Goal: Book appointment/travel/reservation

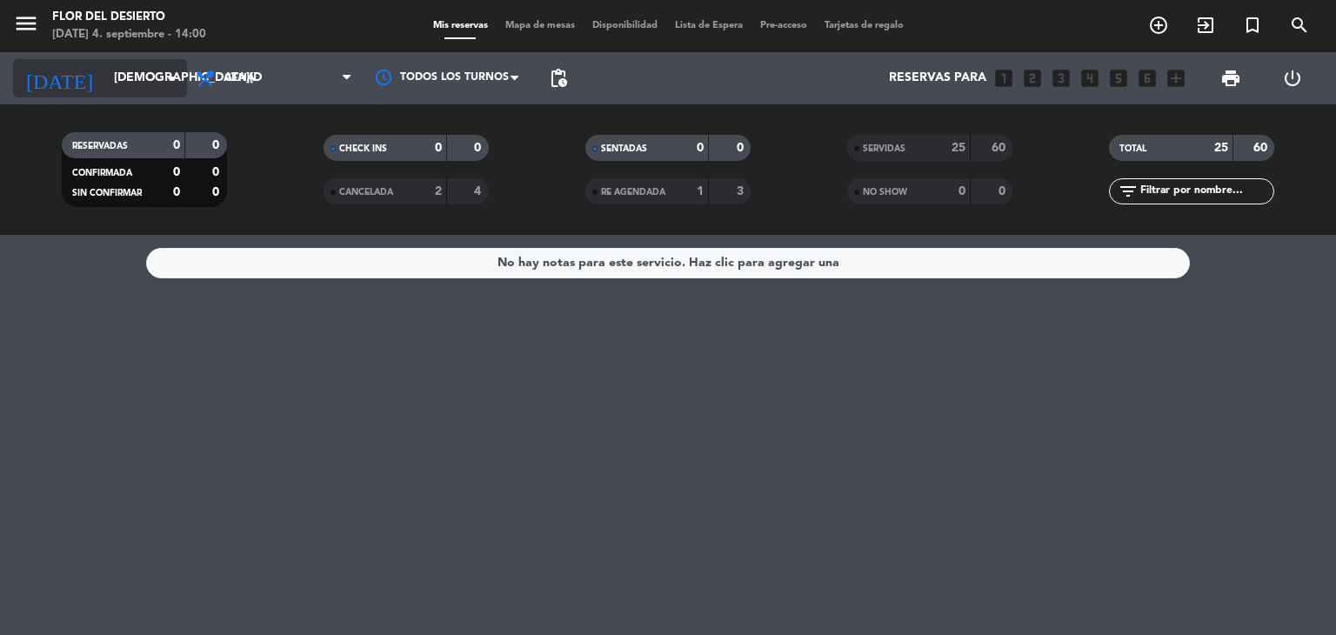
click at [131, 70] on input "[DEMOGRAPHIC_DATA][DATE]" at bounding box center [187, 78] width 165 height 31
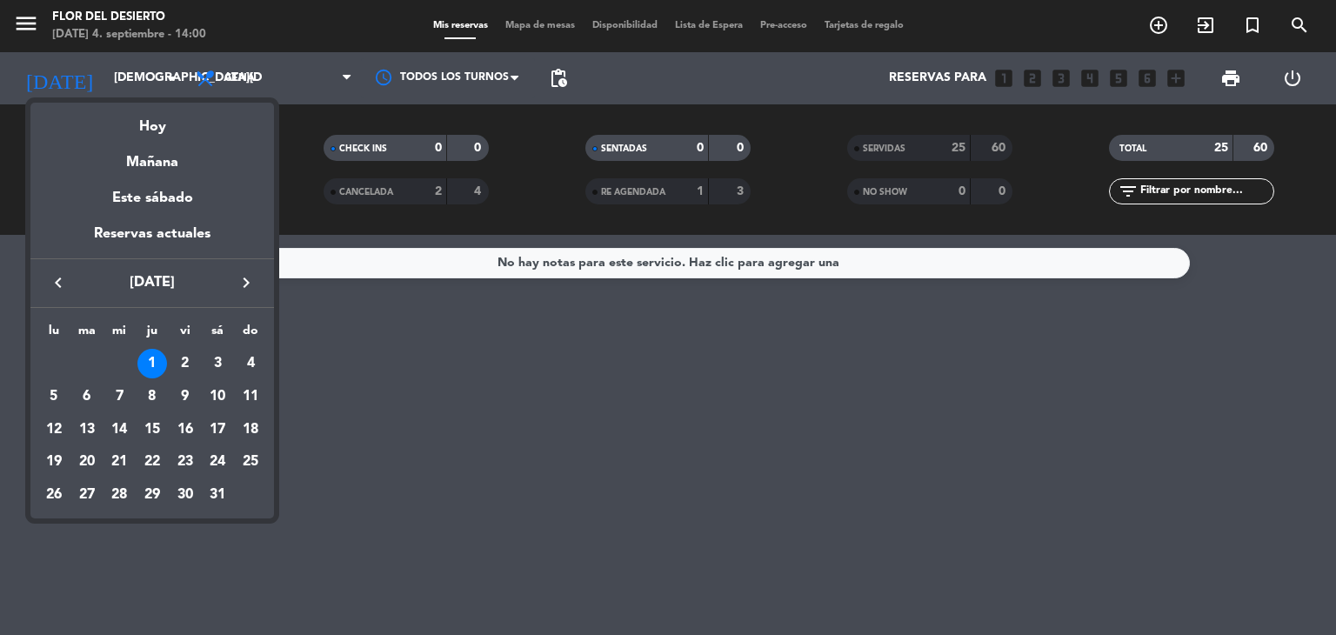
click at [248, 297] on div "keyboard_arrow_left [DATE] keyboard_arrow_right" at bounding box center [152, 282] width 244 height 49
click at [247, 284] on icon "keyboard_arrow_right" at bounding box center [246, 282] width 21 height 21
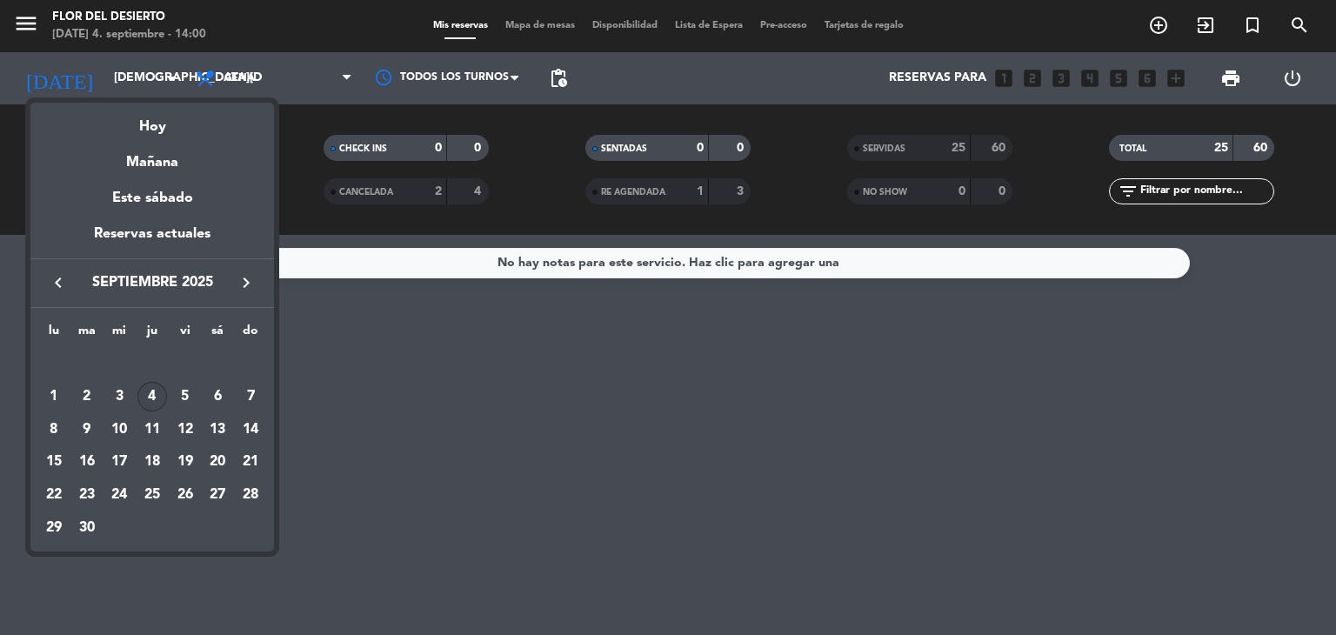
click at [157, 391] on div "4" at bounding box center [152, 397] width 30 height 30
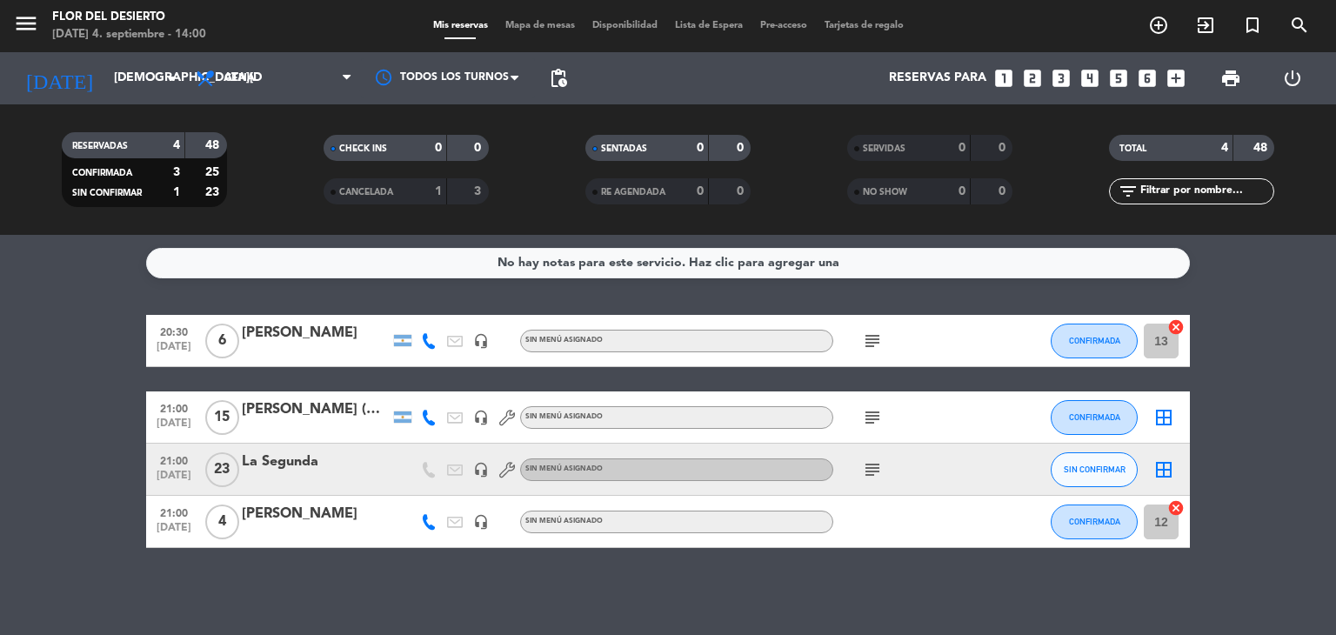
click at [864, 339] on icon "subject" at bounding box center [872, 341] width 21 height 21
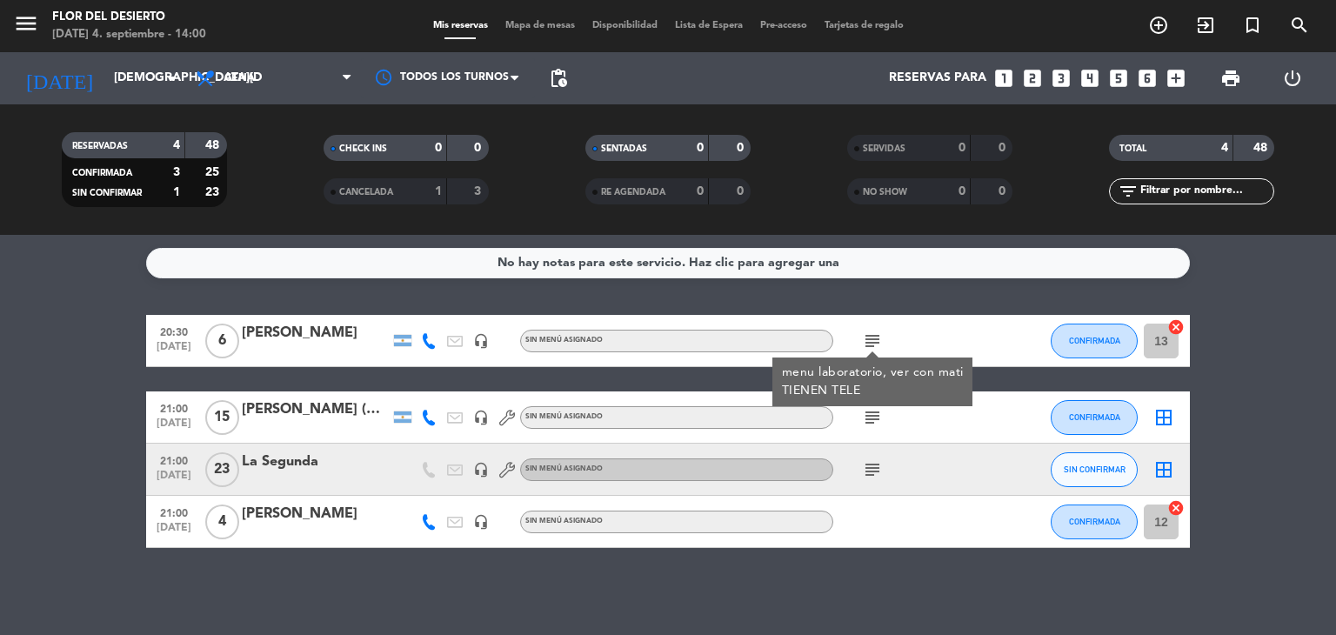
click at [864, 339] on icon "subject" at bounding box center [872, 341] width 21 height 21
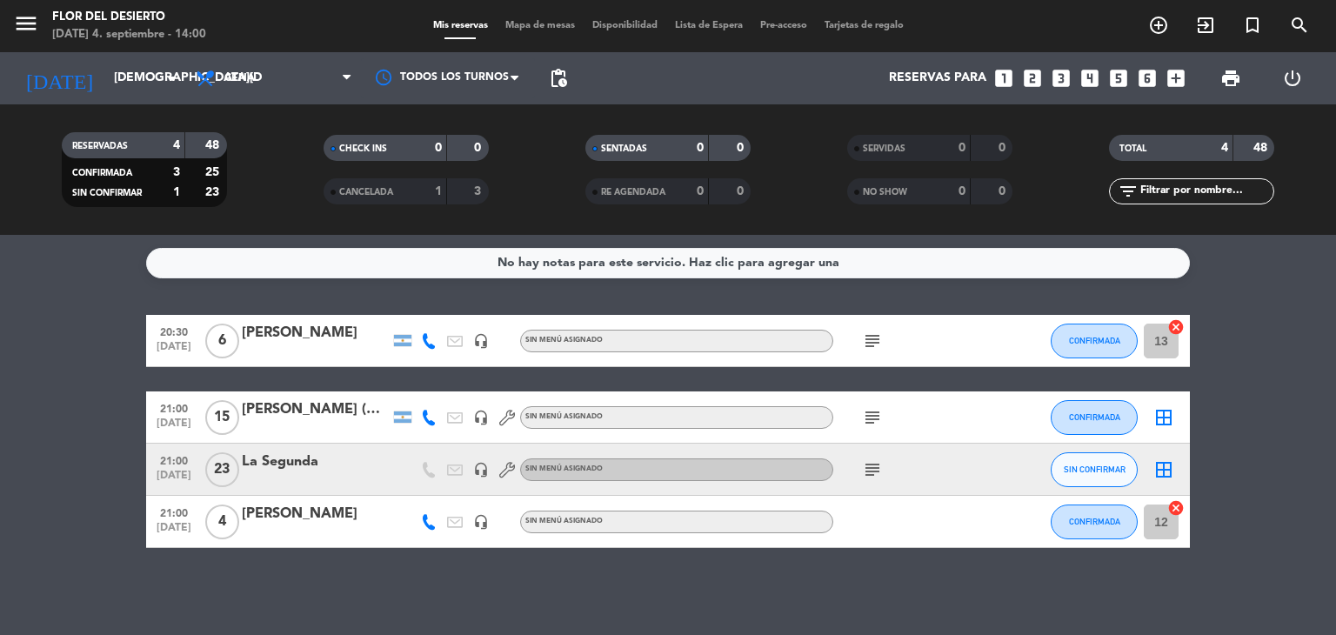
click at [875, 418] on icon "subject" at bounding box center [872, 417] width 21 height 21
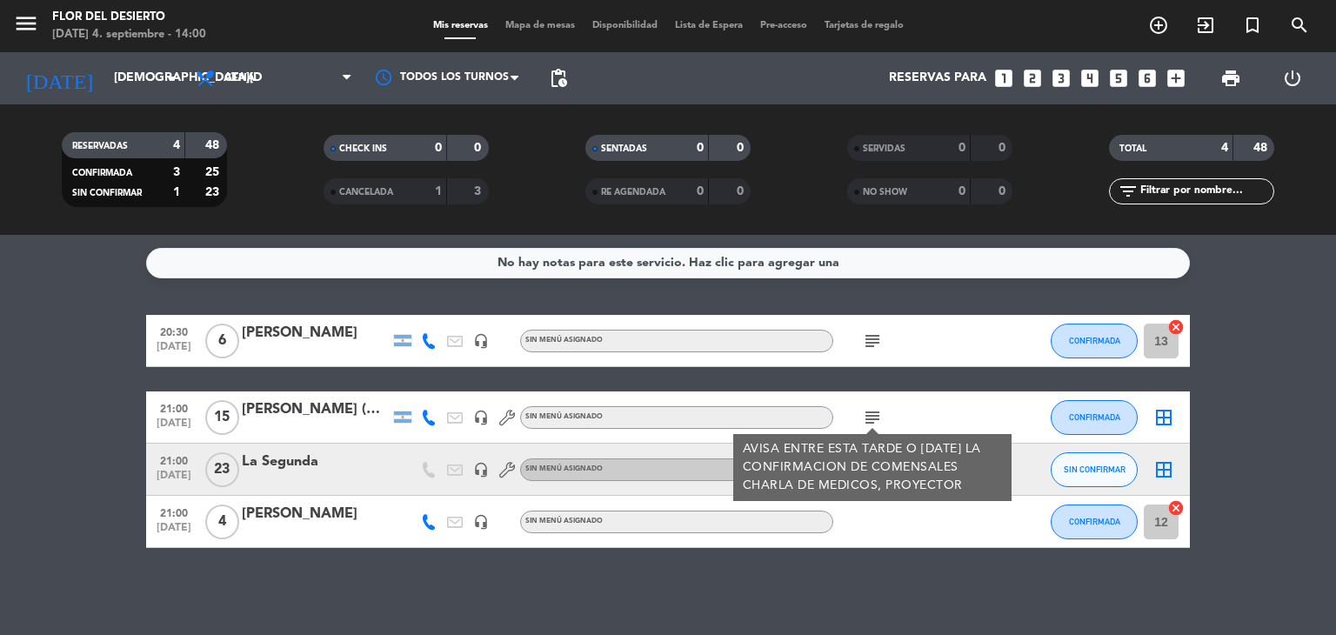
click at [875, 418] on icon "subject" at bounding box center [872, 417] width 21 height 21
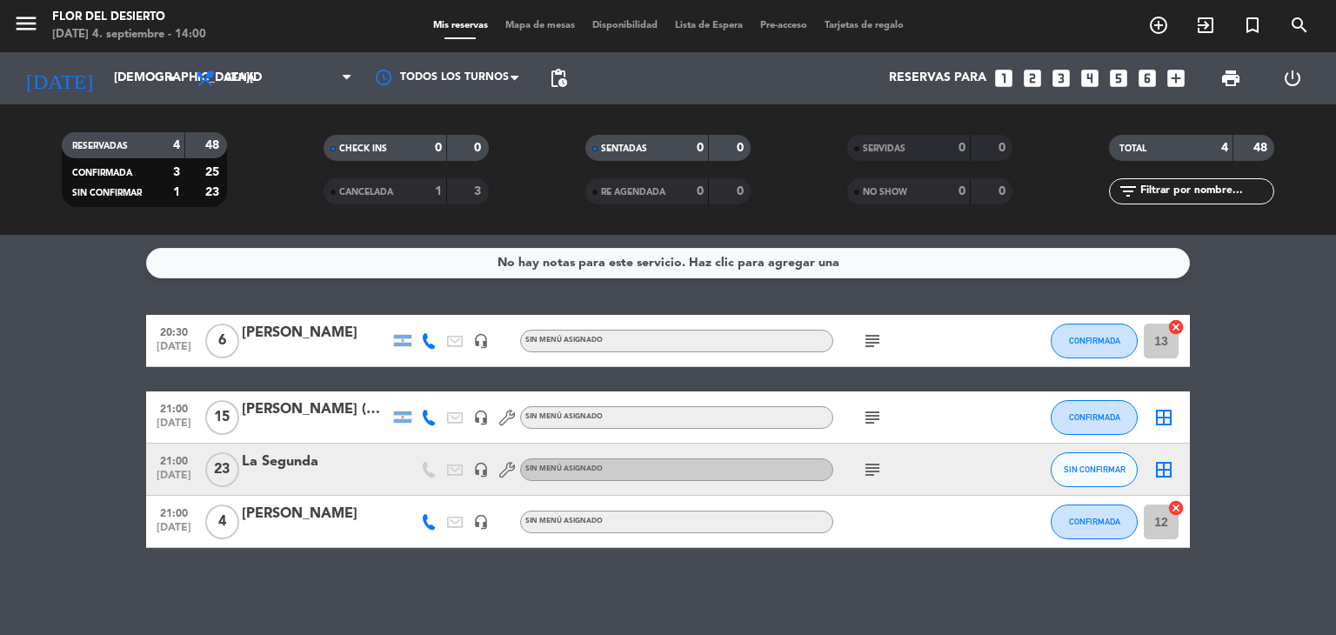
click at [869, 459] on icon "subject" at bounding box center [872, 469] width 21 height 21
click at [133, 84] on input "[DEMOGRAPHIC_DATA][DATE]" at bounding box center [187, 78] width 165 height 31
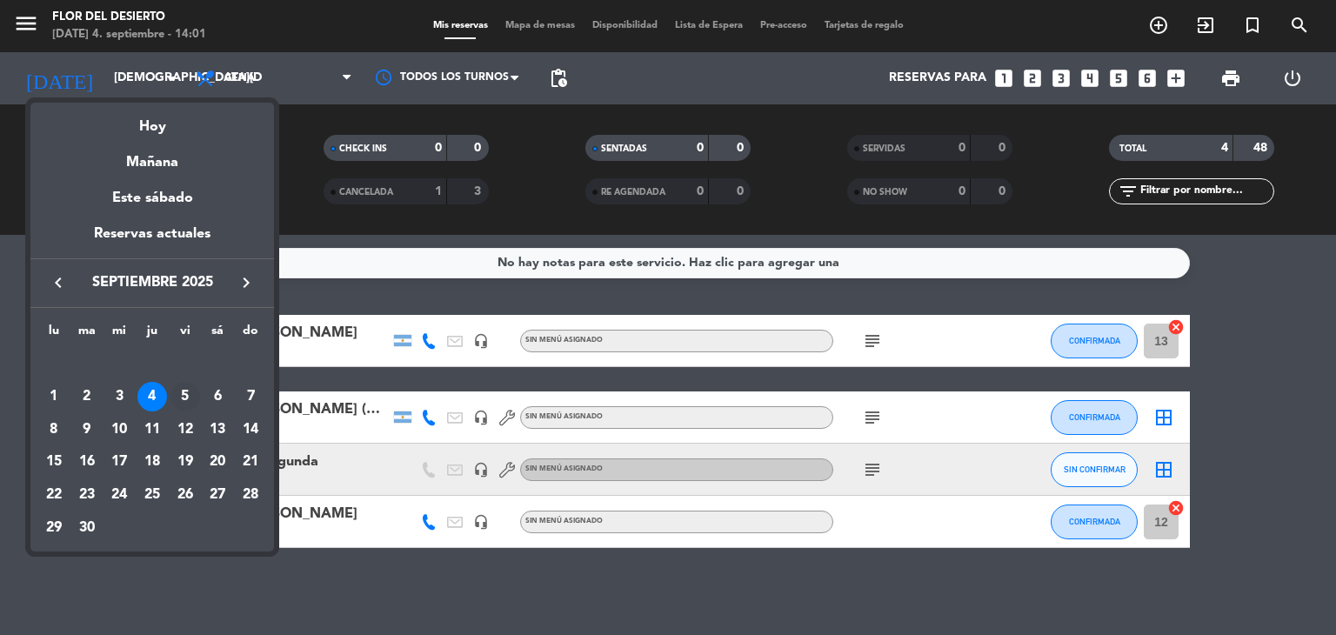
click at [180, 403] on div "5" at bounding box center [185, 397] width 30 height 30
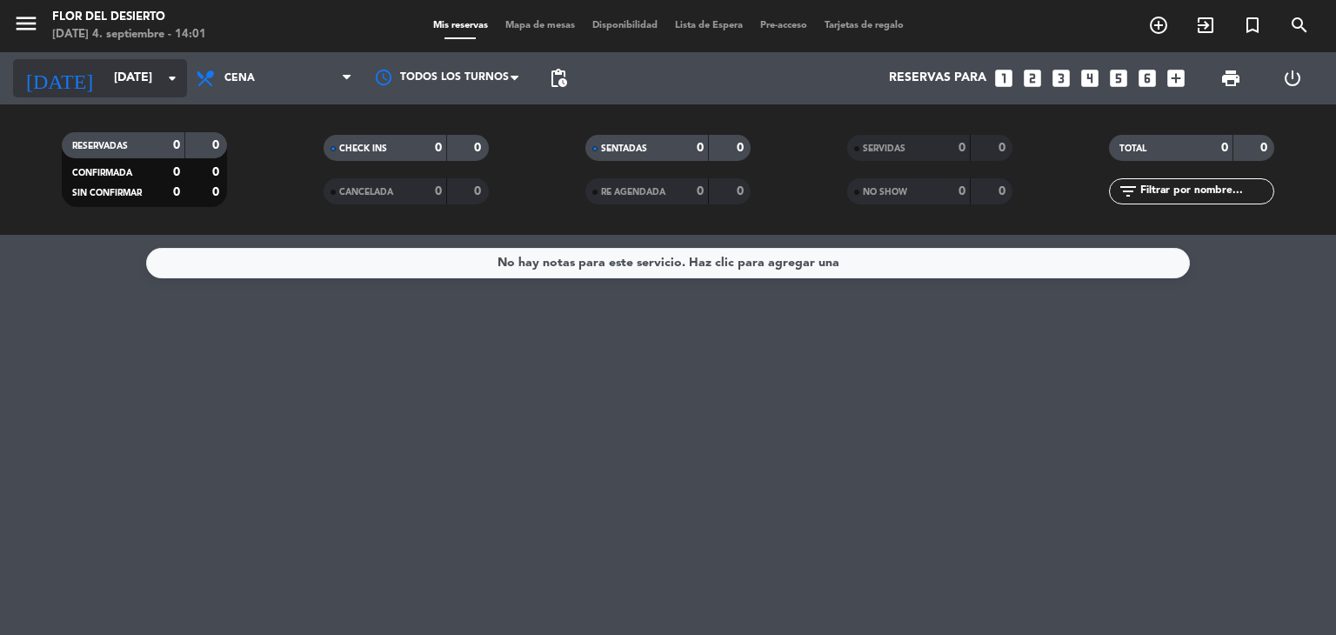
click at [162, 90] on input "[DATE]" at bounding box center [187, 78] width 165 height 31
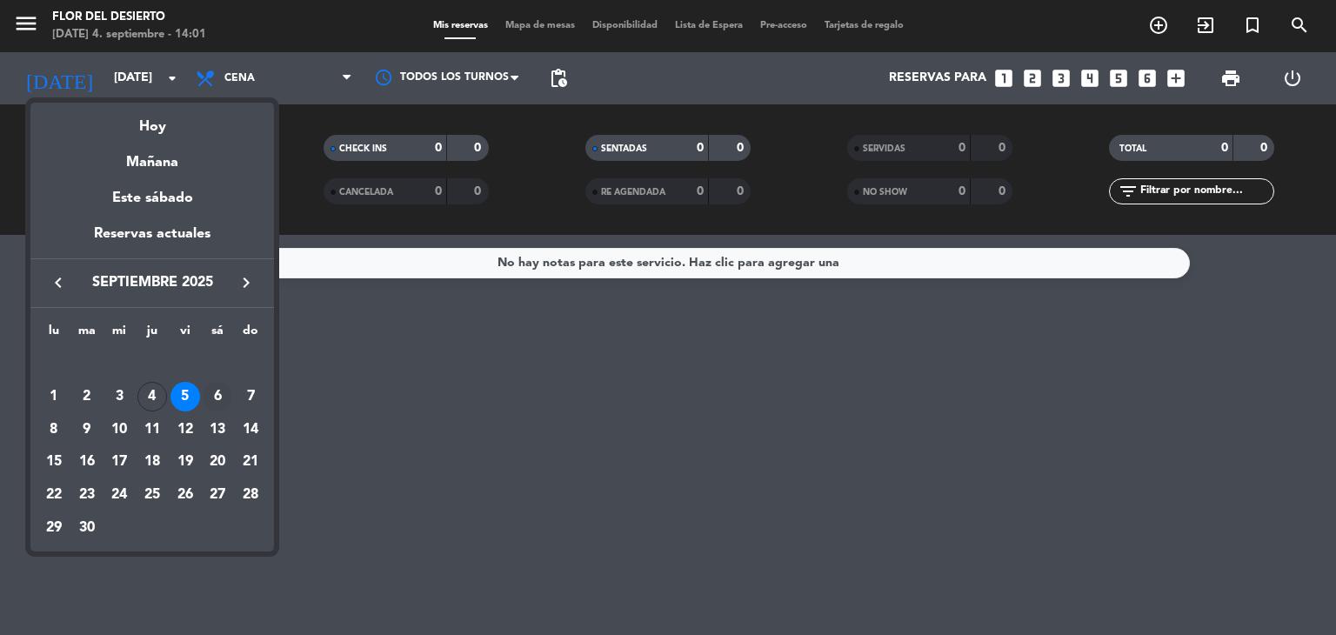
click at [216, 395] on div "6" at bounding box center [218, 397] width 30 height 30
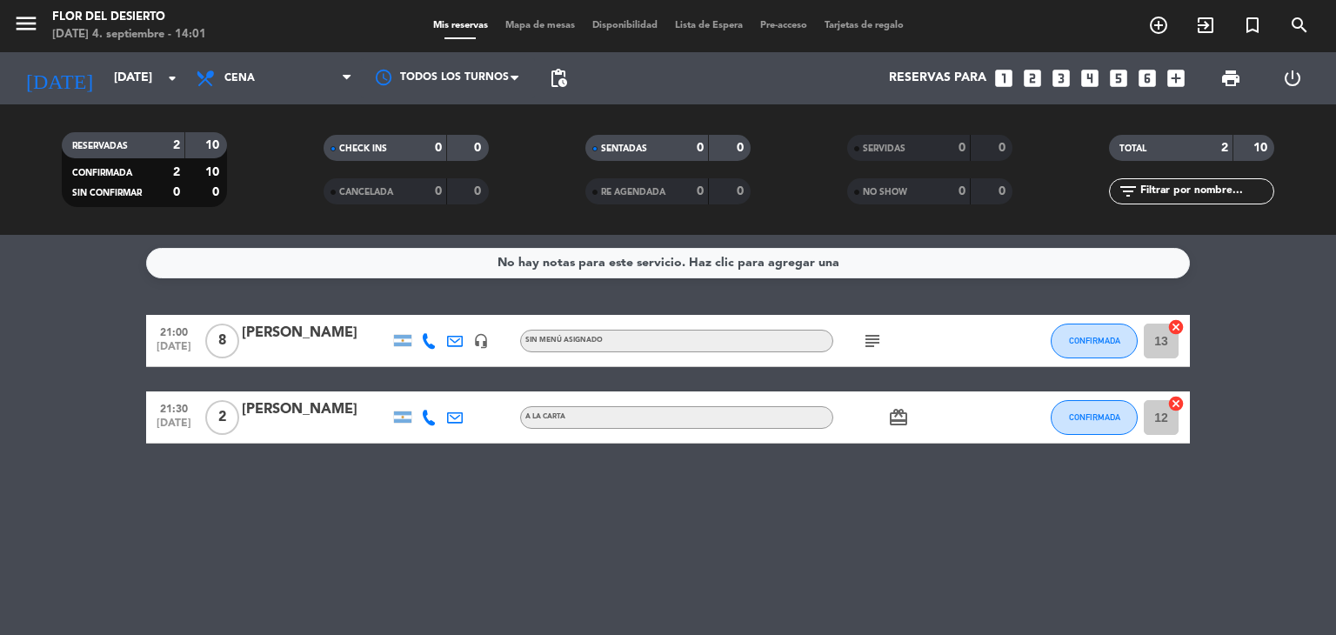
click at [864, 340] on icon "subject" at bounding box center [872, 341] width 21 height 21
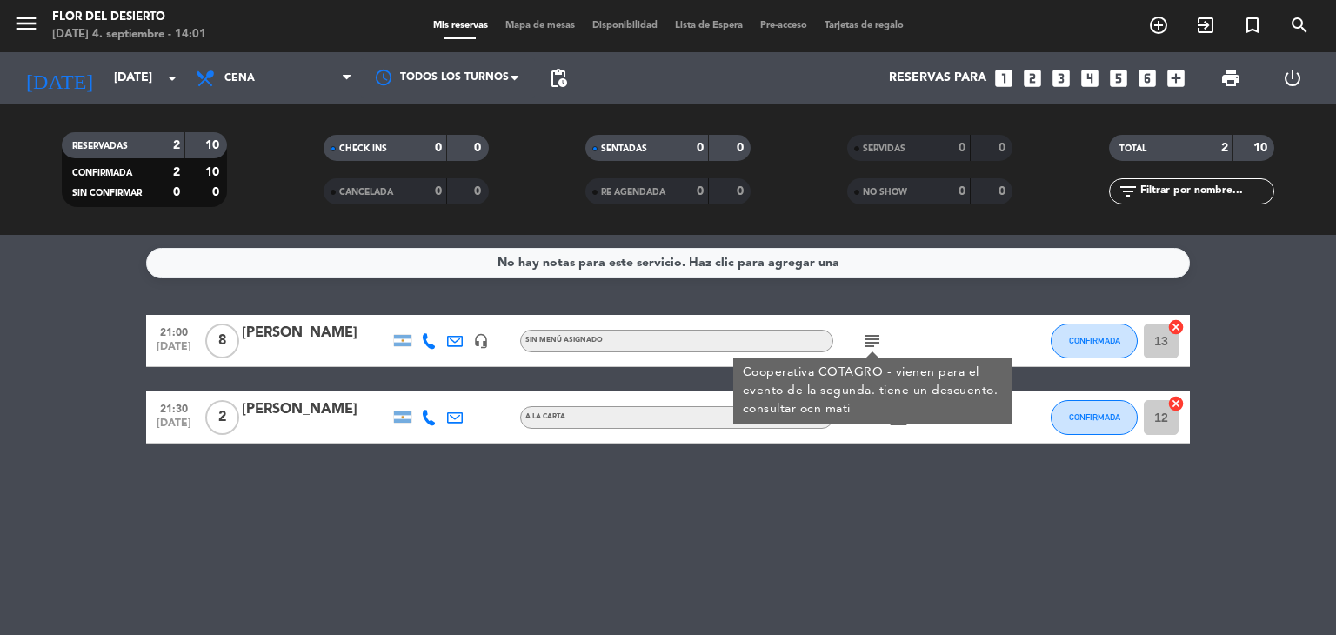
click at [864, 340] on icon "subject" at bounding box center [872, 341] width 21 height 21
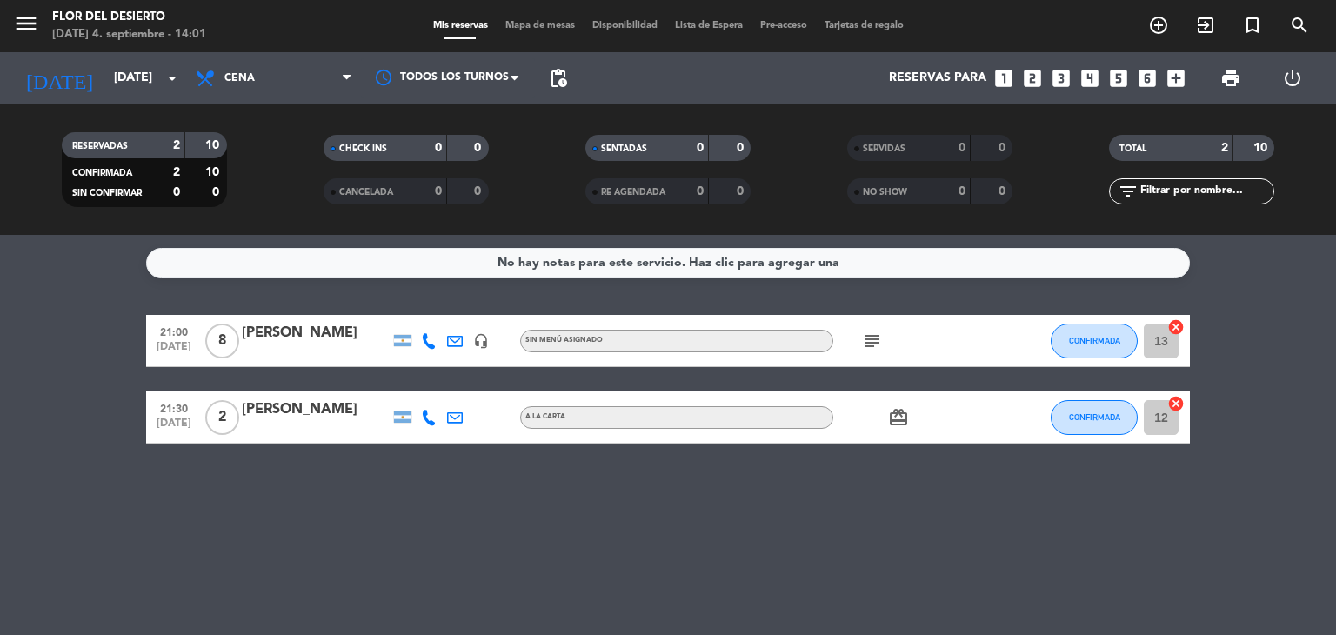
click at [896, 422] on icon "card_giftcard" at bounding box center [898, 417] width 21 height 21
click at [144, 63] on input "[DATE]" at bounding box center [187, 78] width 165 height 31
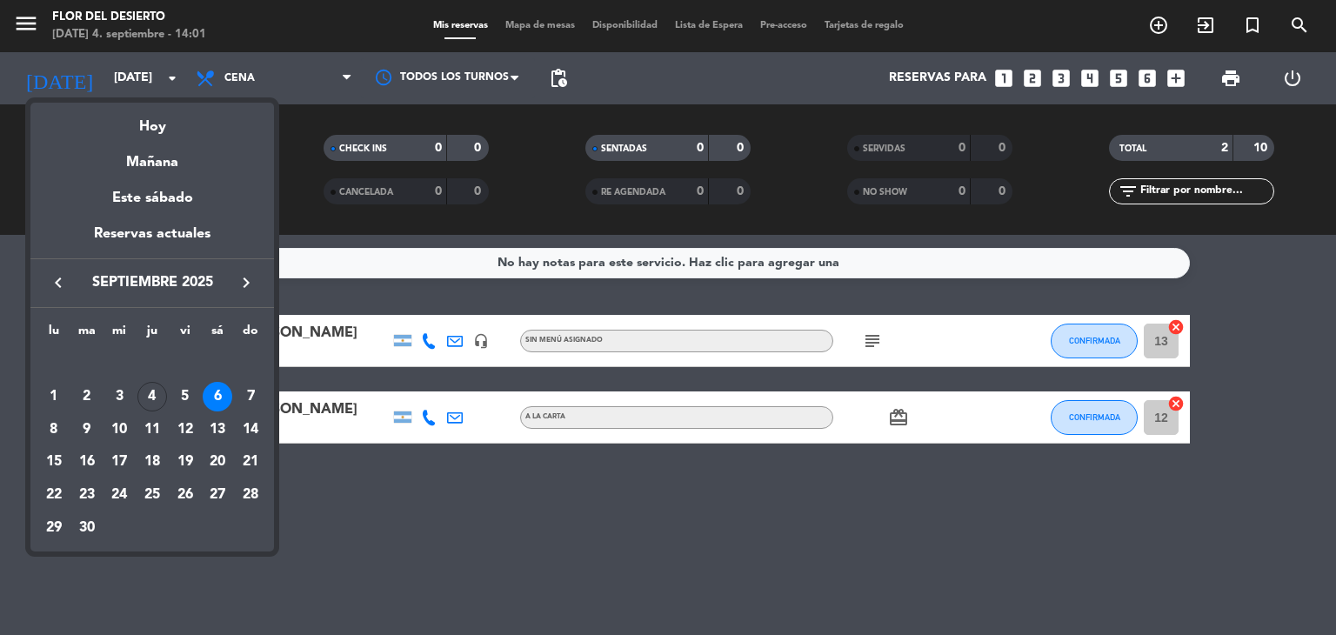
click at [367, 480] on div at bounding box center [668, 317] width 1336 height 635
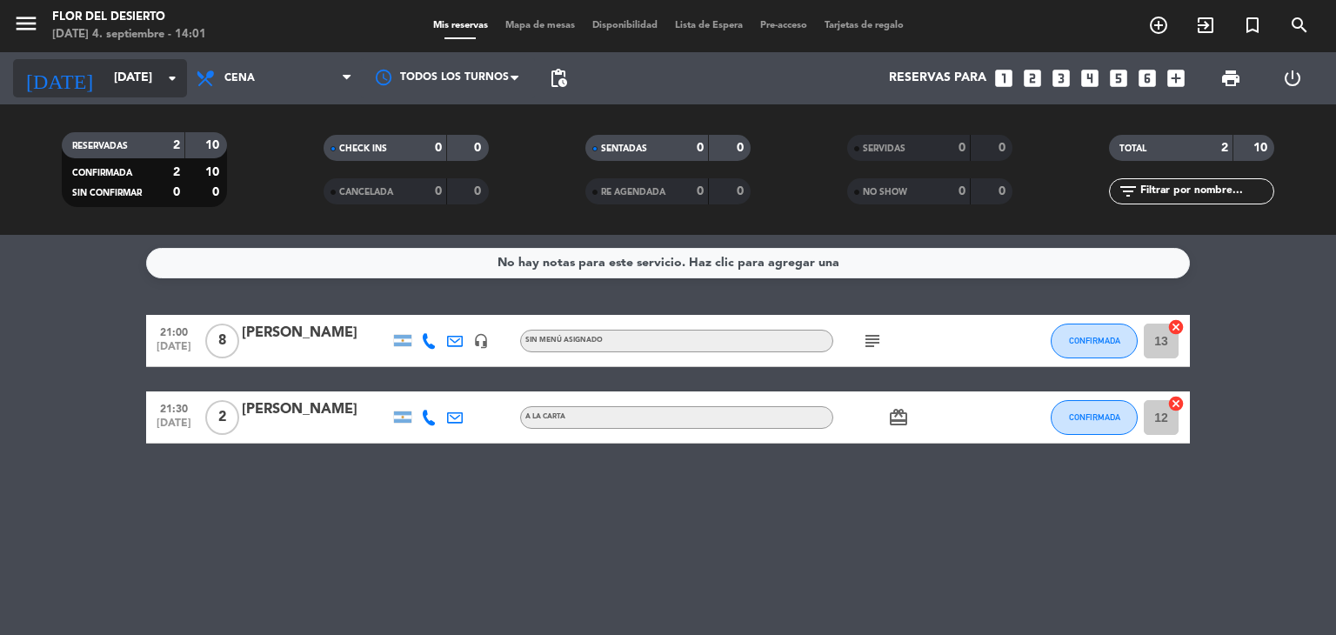
click at [147, 72] on input "[DATE]" at bounding box center [187, 78] width 165 height 31
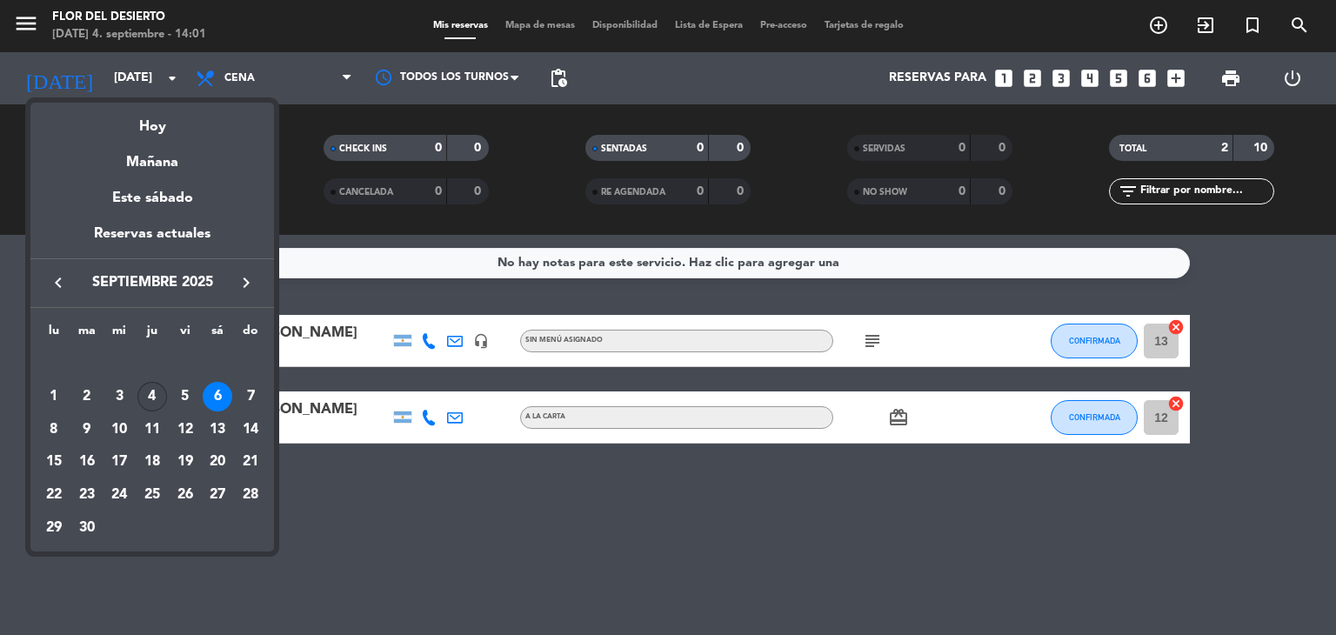
click at [154, 401] on div "4" at bounding box center [152, 397] width 30 height 30
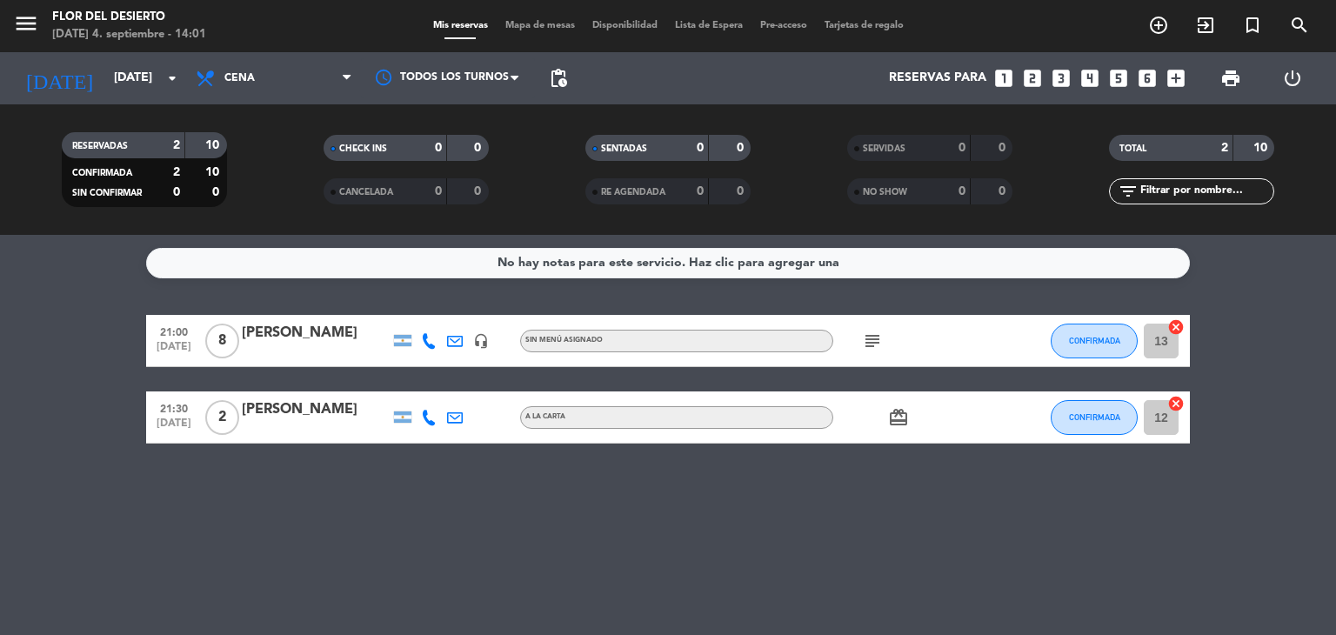
type input "[DEMOGRAPHIC_DATA][DATE]"
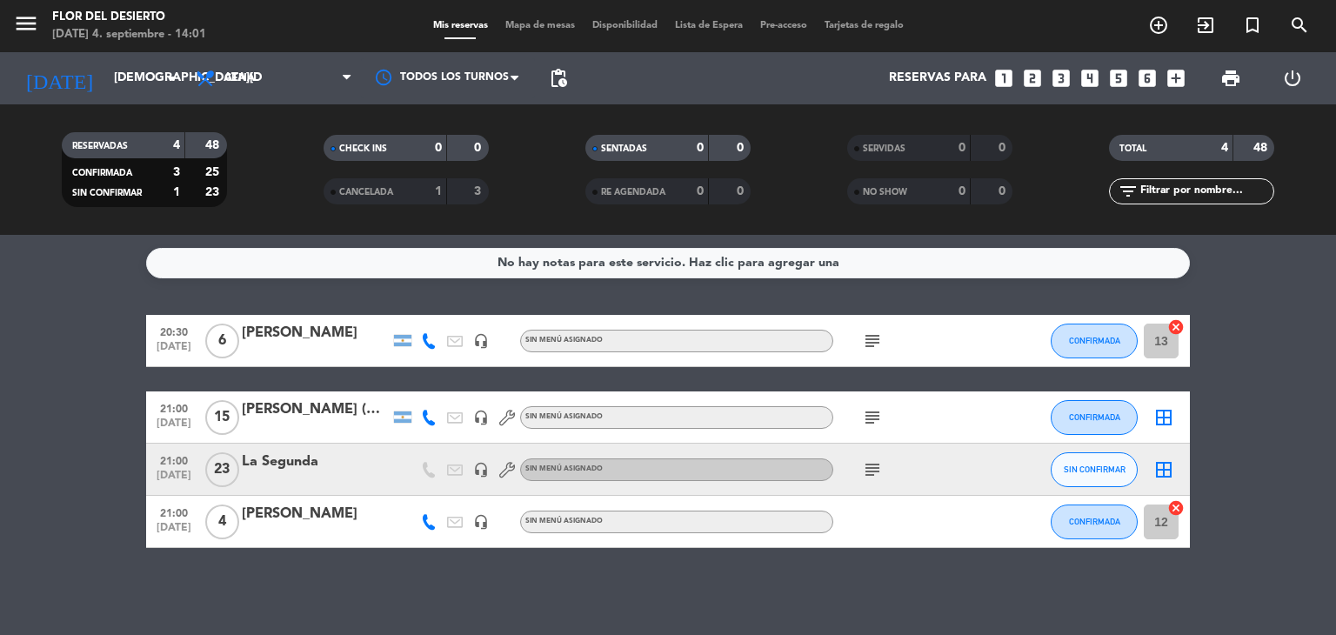
click at [1171, 421] on icon "border_all" at bounding box center [1163, 417] width 21 height 21
